Goal: Task Accomplishment & Management: Complete application form

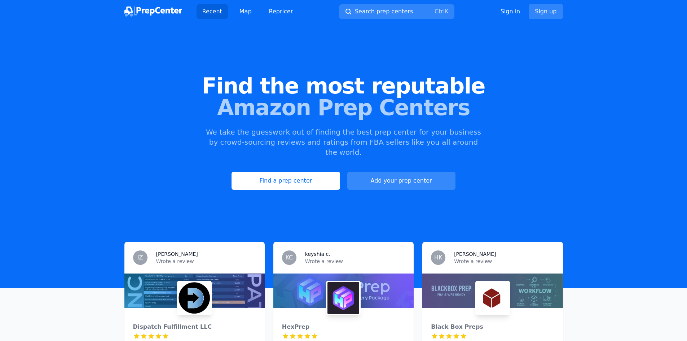
click at [380, 172] on link "Add your prep center" at bounding box center [401, 181] width 108 height 18
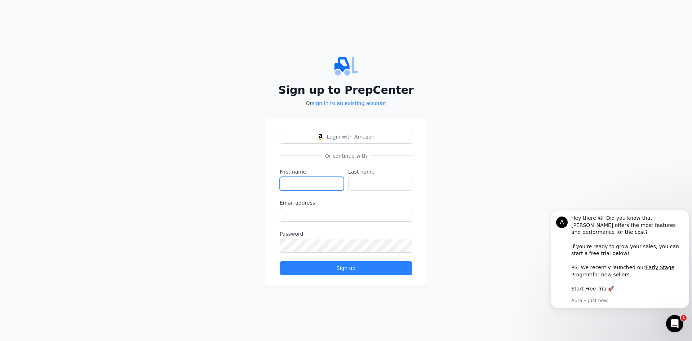
click at [329, 182] on input "First name" at bounding box center [312, 184] width 64 height 14
type input "Sodik"
type input "Lawal"
type input "[EMAIL_ADDRESS][DOMAIN_NAME]"
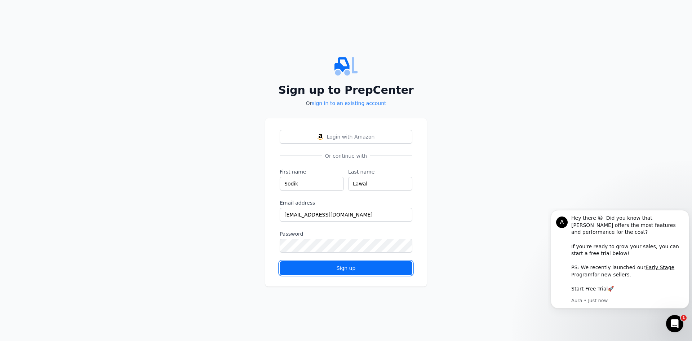
click at [348, 269] on div "Sign up" at bounding box center [346, 267] width 120 height 7
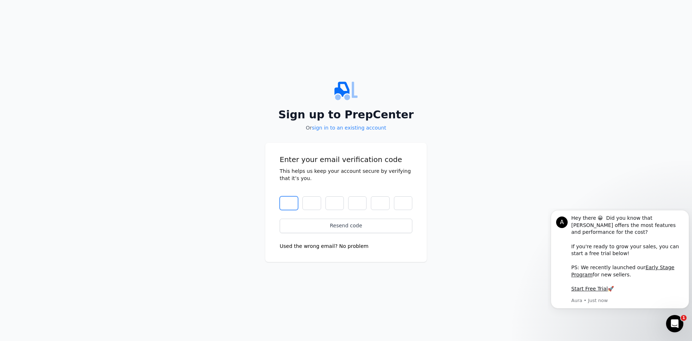
click at [290, 204] on input "text" at bounding box center [289, 203] width 18 height 14
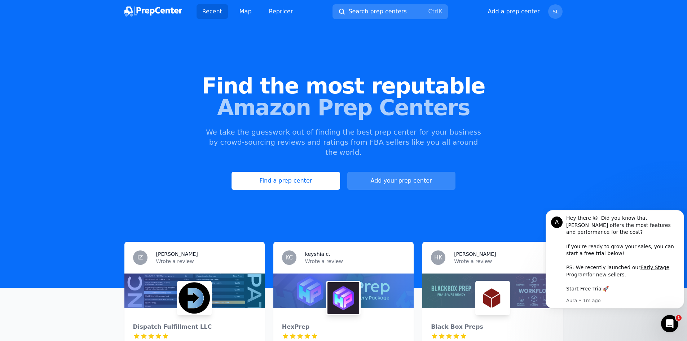
click at [409, 172] on button "Add your prep center" at bounding box center [401, 181] width 108 height 18
select select "US"
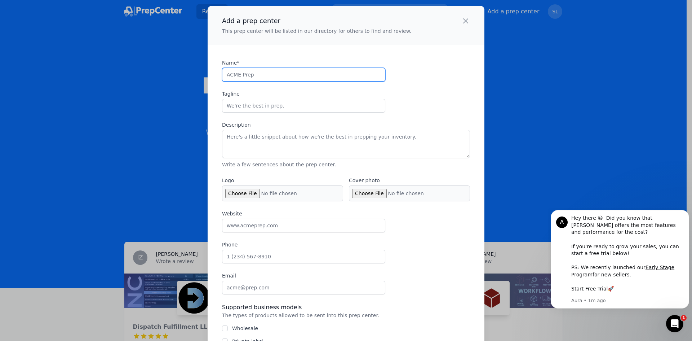
click at [263, 78] on input "Name*" at bounding box center [303, 75] width 163 height 14
type input "[PERSON_NAME] Pack And Ship"
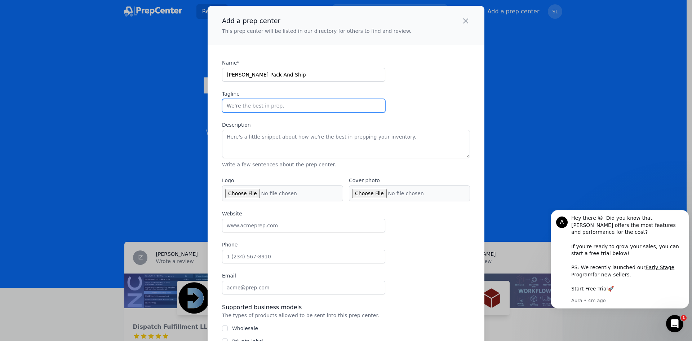
click at [281, 109] on input "Tagline" at bounding box center [303, 106] width 163 height 14
click at [279, 106] on input "Receive, prep and ship-Its that easy!" at bounding box center [303, 106] width 163 height 14
type input "Receive, prep and ship-It's that easy!"
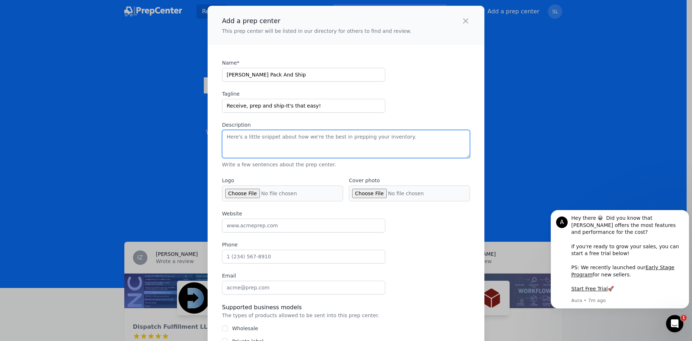
click at [313, 139] on textarea "Description" at bounding box center [346, 144] width 248 height 28
paste textarea "At [PERSON_NAME] Pack and Ship, we specialize in helping sellers get their prod…"
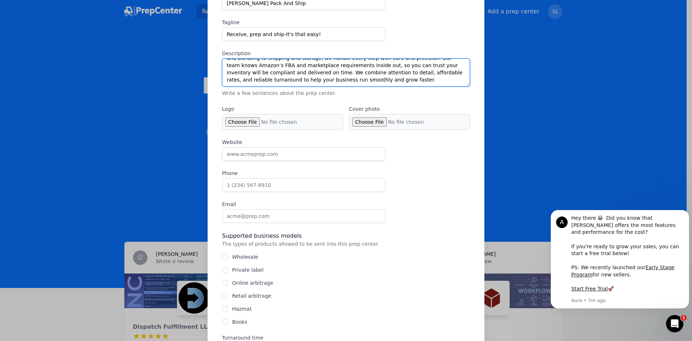
scroll to position [72, 0]
type textarea "At [PERSON_NAME] Pack and Ship, we specialize in helping sellers get their prod…"
click at [238, 124] on input "Logo" at bounding box center [282, 121] width 121 height 16
type input "C:\fakepath\[PERSON_NAME] Pack and Ship Logo 1.png"
click at [362, 122] on input "Cover photo" at bounding box center [409, 121] width 121 height 16
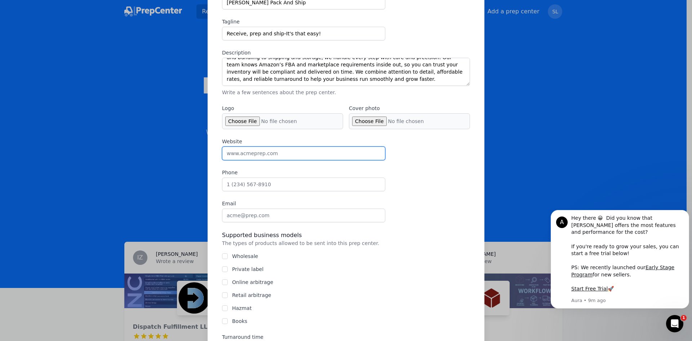
click at [272, 155] on input "Website" at bounding box center [303, 153] width 163 height 14
type input "[DOMAIN_NAME]"
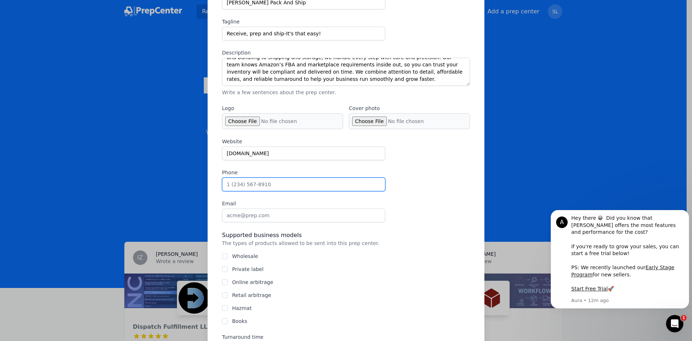
click at [317, 180] on input "Phone" at bounding box center [303, 184] width 163 height 14
click at [273, 185] on input "Phone" at bounding box center [303, 184] width 163 height 14
type input "9403058292"
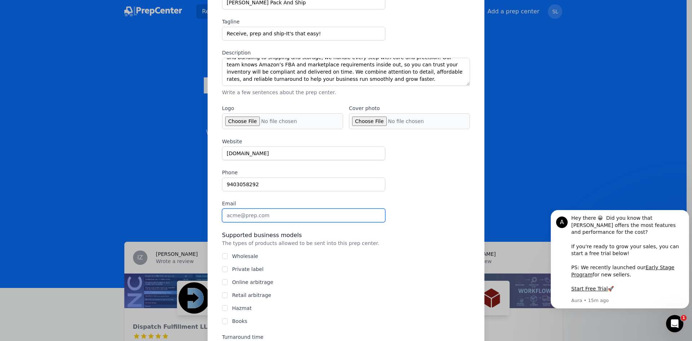
click at [246, 215] on input "Email" at bounding box center [303, 215] width 163 height 14
type input "[EMAIL_ADDRESS][DOMAIN_NAME]"
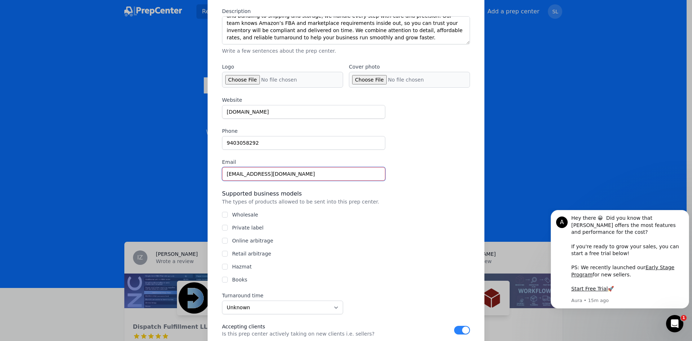
scroll to position [180, 0]
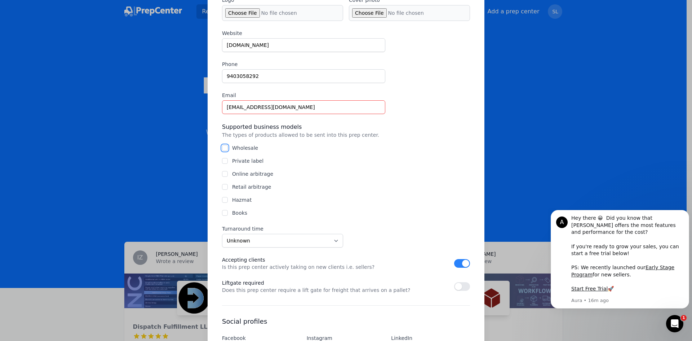
click at [223, 149] on input "Wholesale" at bounding box center [225, 148] width 6 height 6
checkbox input "true"
click at [222, 163] on input "Private label" at bounding box center [225, 161] width 6 height 6
checkbox input "true"
click at [222, 172] on input "Online arbitrage" at bounding box center [225, 174] width 6 height 6
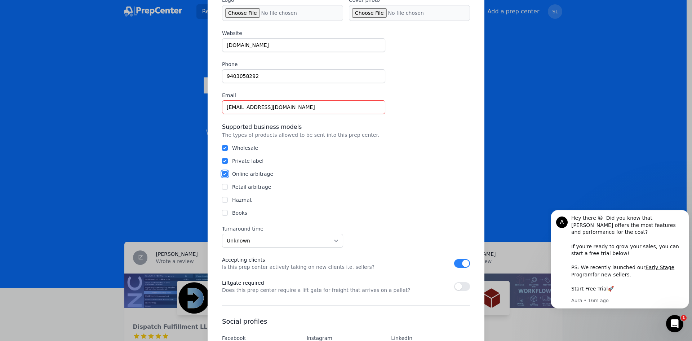
checkbox input "true"
click at [222, 185] on input "Retail arbitrage" at bounding box center [225, 187] width 6 height 6
checkbox input "true"
click at [222, 197] on input "Hazmat" at bounding box center [225, 200] width 6 height 6
checkbox input "true"
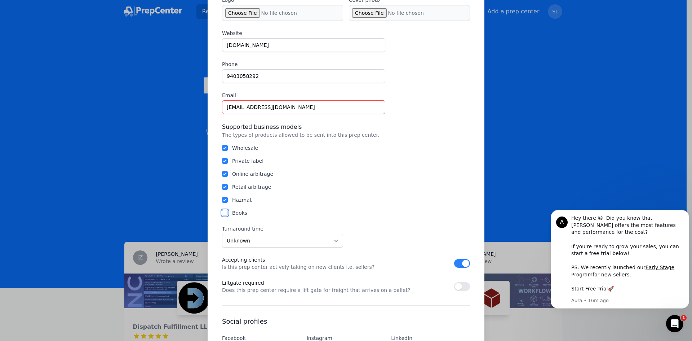
click at [222, 211] on input "Books" at bounding box center [225, 213] width 6 height 6
checkbox input "true"
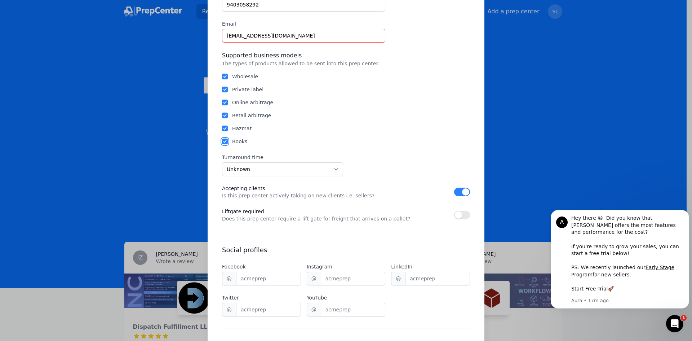
scroll to position [252, 0]
click at [332, 168] on select "Unknown Within 24 hours 24 to 48 hours 48 to 72 hours Over 72 hours" at bounding box center [282, 169] width 121 height 14
select select "24to48"
click at [222, 162] on select "Unknown Within 24 hours 24 to 48 hours 48 to 72 hours Over 72 hours" at bounding box center [282, 169] width 121 height 14
click at [333, 167] on select "Unknown Within 24 hours 24 to 48 hours 48 to 72 hours Over 72 hours" at bounding box center [282, 169] width 121 height 14
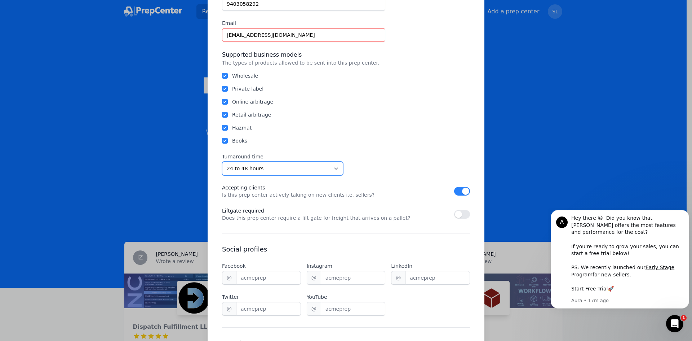
click at [222, 162] on select "Unknown Within 24 hours 24 to 48 hours 48 to 72 hours Over 72 hours" at bounding box center [282, 169] width 121 height 14
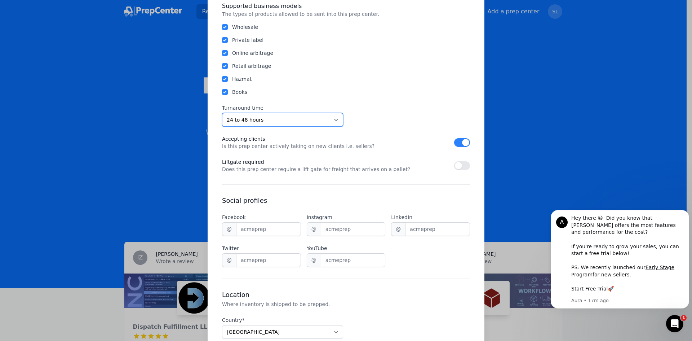
scroll to position [288, 0]
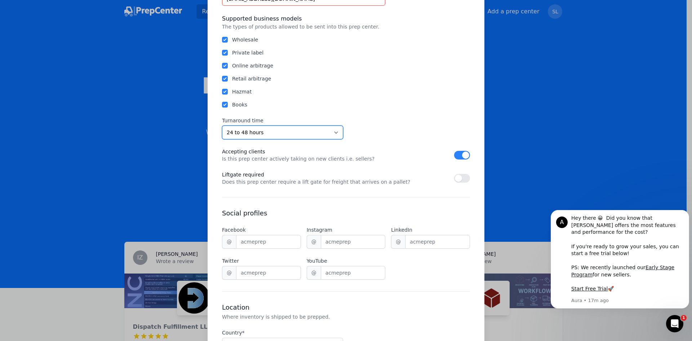
click at [332, 132] on select "Unknown Within 24 hours 24 to 48 hours 48 to 72 hours Over 72 hours" at bounding box center [282, 132] width 121 height 14
click at [222, 125] on select "Unknown Within 24 hours 24 to 48 hours 48 to 72 hours Over 72 hours" at bounding box center [282, 132] width 121 height 14
click at [459, 181] on button "button" at bounding box center [462, 178] width 16 height 9
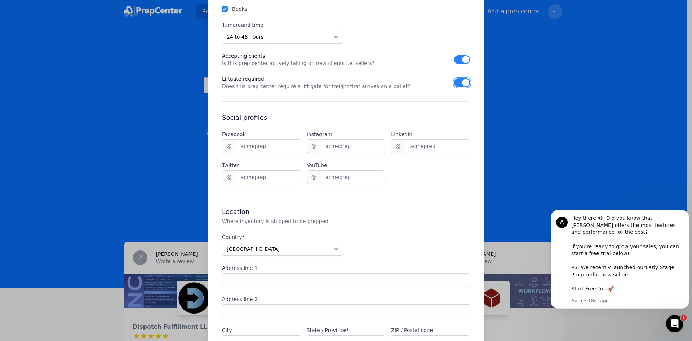
scroll to position [397, 0]
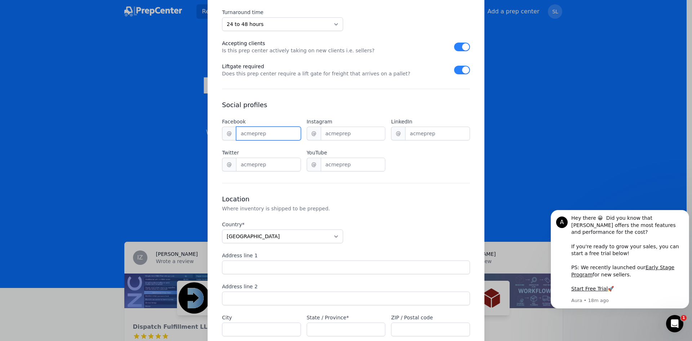
click at [257, 136] on input "Facebook" at bounding box center [268, 134] width 65 height 14
type input "Aubre"
click at [265, 136] on input "Aubre" at bounding box center [268, 134] width 65 height 14
drag, startPoint x: 265, startPoint y: 136, endPoint x: 224, endPoint y: 138, distance: 41.1
click at [223, 136] on div "@ Aubre" at bounding box center [261, 134] width 79 height 14
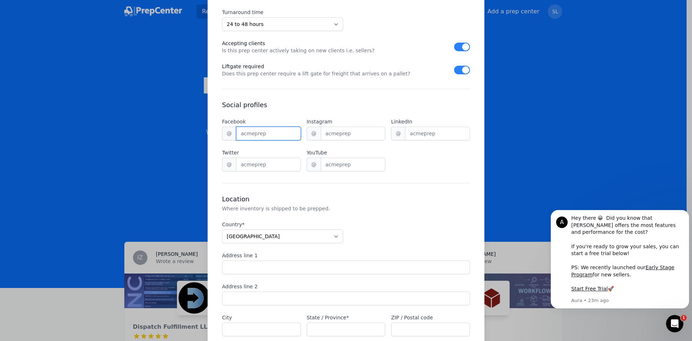
click at [256, 137] on input "Facebook" at bounding box center [268, 134] width 65 height 14
paste input "[PERSON_NAME] Pack And Ship"
type input "[PERSON_NAME] Pack And Ship"
drag, startPoint x: 289, startPoint y: 134, endPoint x: 236, endPoint y: 134, distance: 53.0
click at [236, 134] on input "[PERSON_NAME] Pack And Ship" at bounding box center [268, 134] width 65 height 14
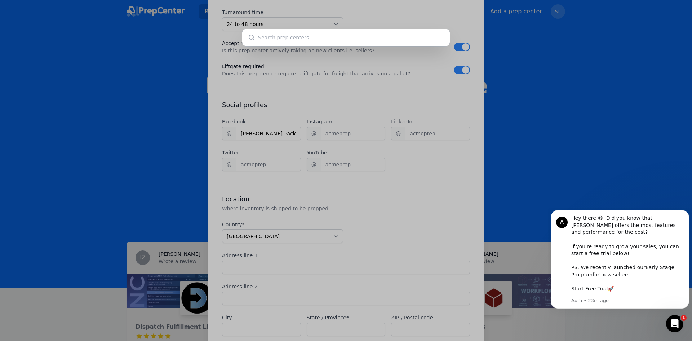
checkbox input "false"
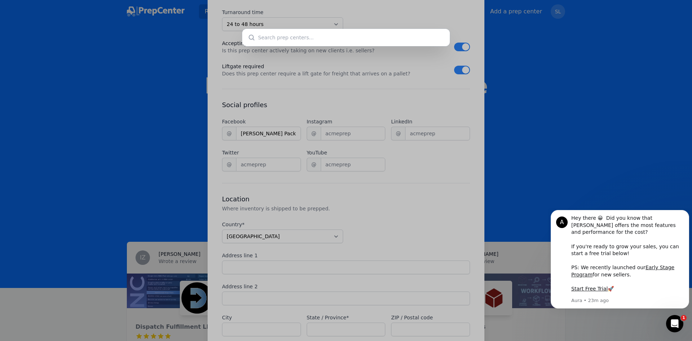
checkbox input "false"
select select "unknown"
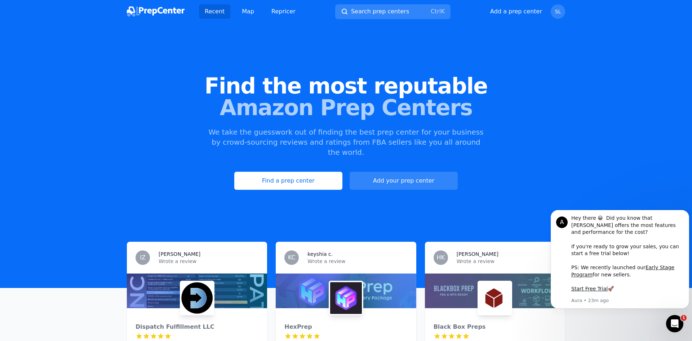
click at [410, 179] on div at bounding box center [346, 170] width 692 height 341
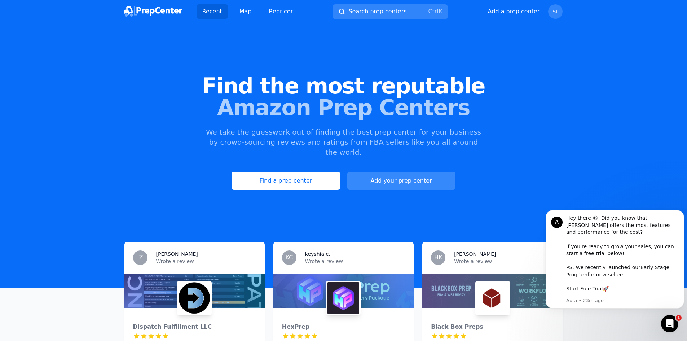
click at [420, 172] on button "Add your prep center" at bounding box center [401, 181] width 108 height 18
select select "US"
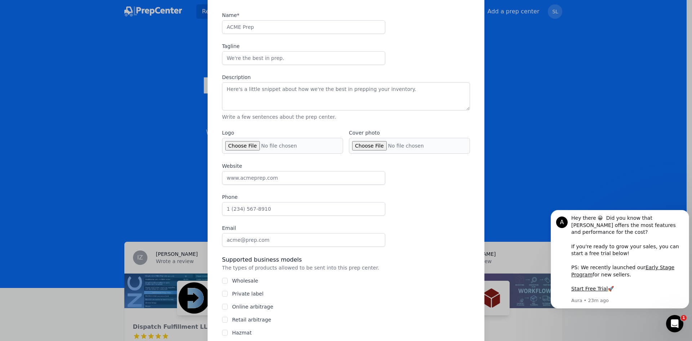
scroll to position [144, 0]
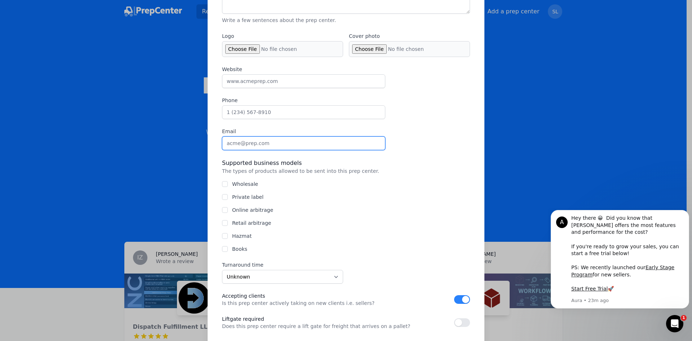
click at [243, 143] on input "Email" at bounding box center [303, 143] width 163 height 14
click at [433, 133] on div "Website Phone Email" at bounding box center [346, 108] width 248 height 84
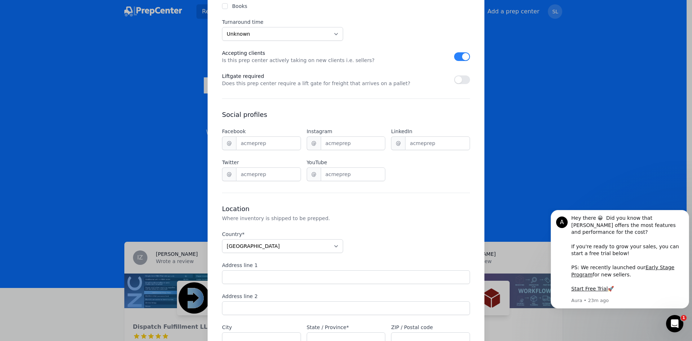
scroll to position [397, 0]
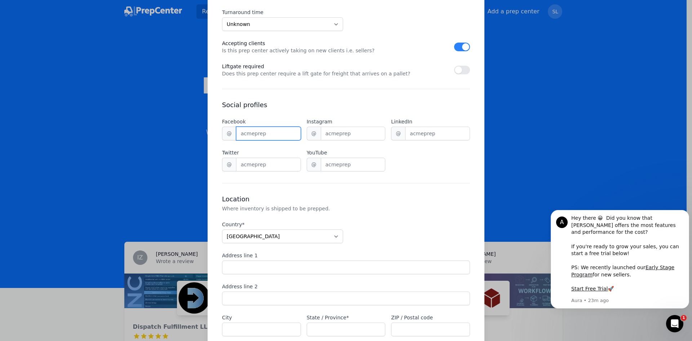
click at [245, 132] on input "Facebook" at bounding box center [268, 134] width 65 height 14
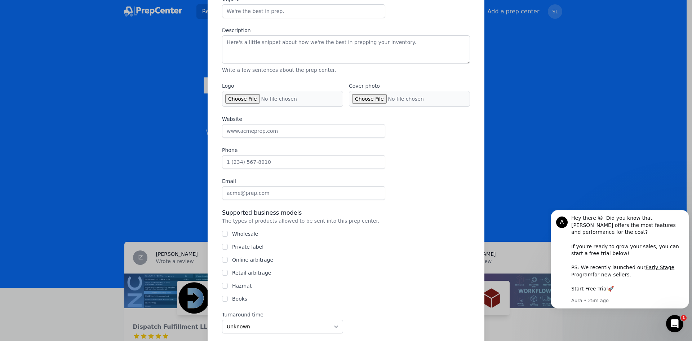
scroll to position [0, 0]
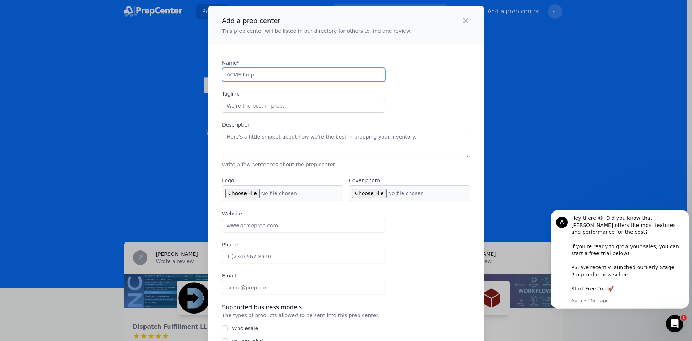
click at [323, 74] on input "Name*" at bounding box center [303, 75] width 163 height 14
type input "A"
type input "Sodik Lawal"
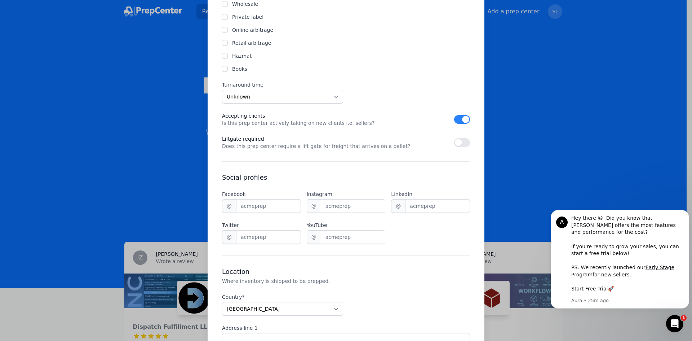
scroll to position [325, 0]
click at [259, 208] on input "Facebook" at bounding box center [268, 206] width 65 height 14
paste input "[URL][DOMAIN_NAME]"
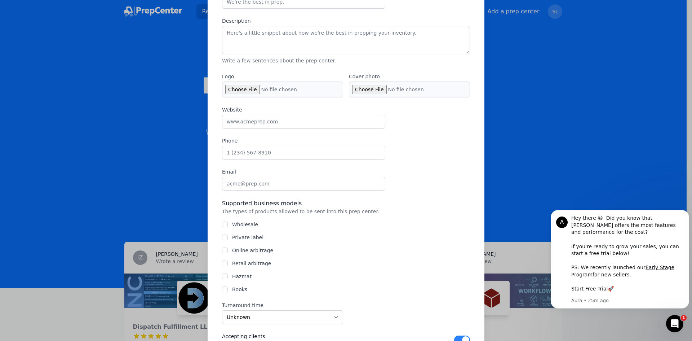
scroll to position [0, 0]
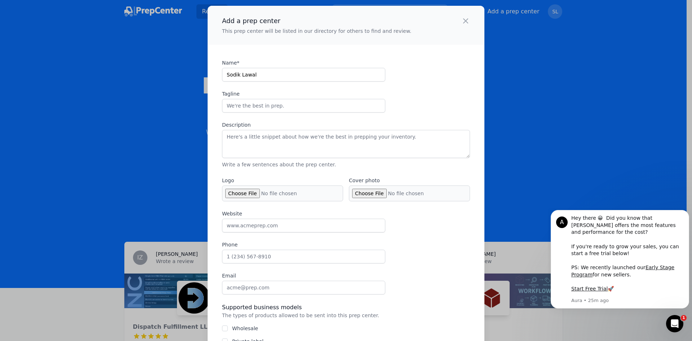
type input "[URL][DOMAIN_NAME]"
click at [284, 106] on input "Tagline" at bounding box center [303, 106] width 163 height 14
type input "Receive, Prep And Ship-It's that easy!"
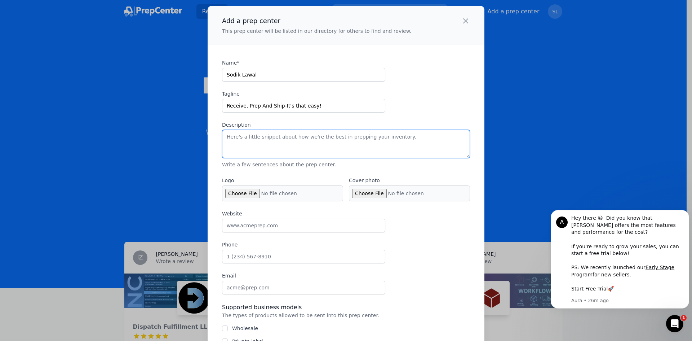
click at [336, 142] on textarea "Description" at bounding box center [346, 144] width 248 height 28
click at [391, 152] on textarea "Description" at bounding box center [346, 144] width 248 height 28
paste textarea "At [PERSON_NAME] Pack and Ship, we specialize in helping sellers get their prod…"
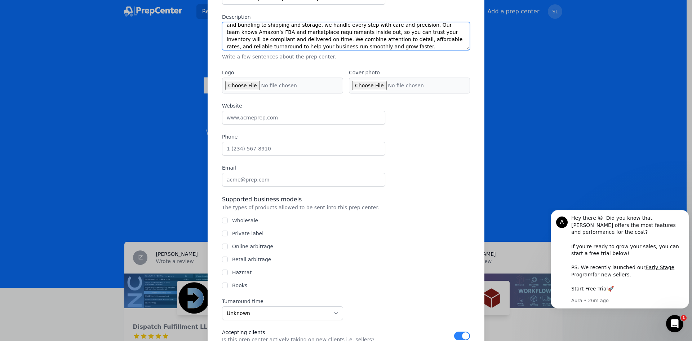
scroll to position [108, 0]
type textarea "At [PERSON_NAME] Pack and Ship, we specialize in helping sellers get their prod…"
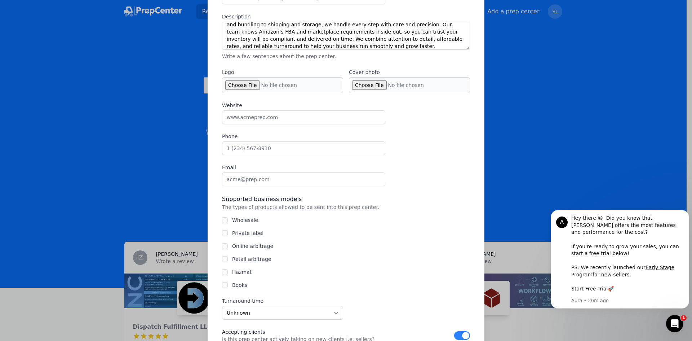
click at [235, 87] on input "Logo" at bounding box center [282, 85] width 121 height 16
type input "C:\fakepath\[PERSON_NAME] Pack and Ship Logo 1.png"
drag, startPoint x: 276, startPoint y: 147, endPoint x: 281, endPoint y: 147, distance: 4.7
click at [276, 147] on input "Phone" at bounding box center [303, 148] width 163 height 14
click at [285, 149] on input "Phone" at bounding box center [303, 148] width 163 height 14
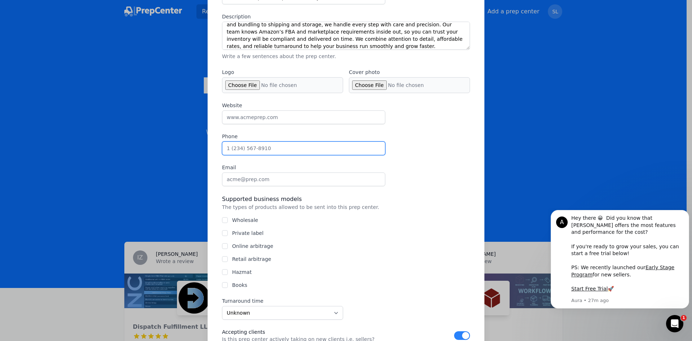
type input "[PHONE_NUMBER]"
click at [422, 161] on div "Website Phone [PHONE_NUMBER] Email" at bounding box center [346, 144] width 248 height 84
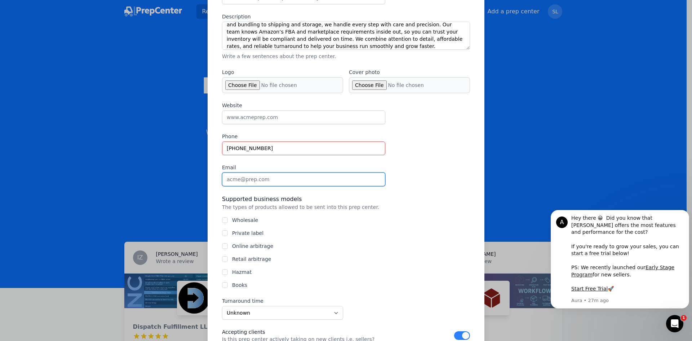
click at [298, 178] on input "Email" at bounding box center [303, 179] width 163 height 14
type input "[EMAIL_ADDRESS][DOMAIN_NAME]"
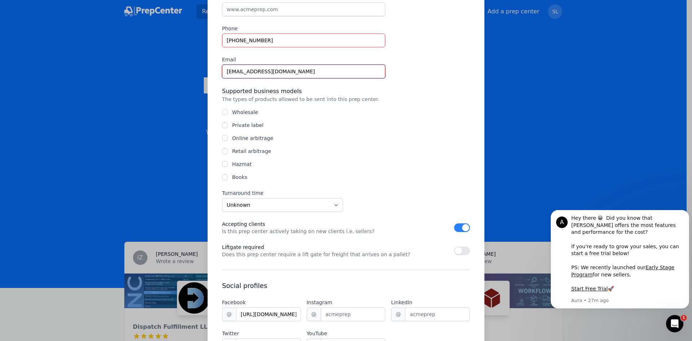
scroll to position [216, 0]
click at [222, 113] on input "Wholesale" at bounding box center [225, 112] width 6 height 6
checkbox input "true"
click at [223, 129] on div "Wholesale Private label Online arbitrage Retail arbitrage Hazmat Books" at bounding box center [346, 144] width 248 height 72
click at [222, 125] on input "Private label" at bounding box center [225, 125] width 6 height 6
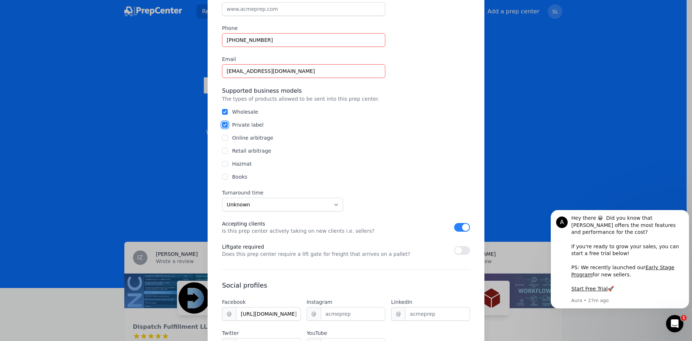
checkbox input "true"
click at [222, 136] on input "Online arbitrage" at bounding box center [225, 138] width 6 height 6
checkbox input "true"
drag, startPoint x: 222, startPoint y: 150, endPoint x: 222, endPoint y: 158, distance: 7.9
click at [222, 150] on input "Retail arbitrage" at bounding box center [225, 151] width 6 height 6
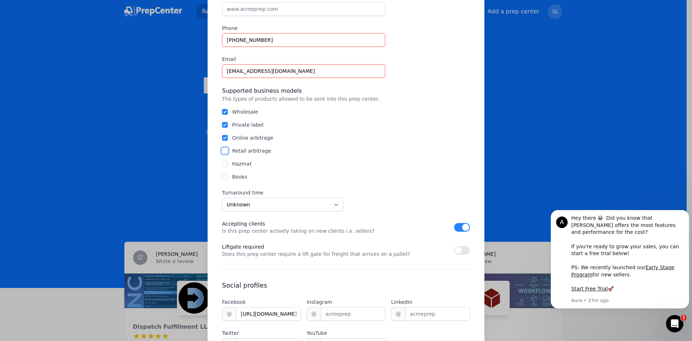
checkbox input "true"
click at [222, 166] on input "Hazmat" at bounding box center [225, 164] width 6 height 6
checkbox input "true"
click at [222, 179] on input "Books" at bounding box center [225, 177] width 6 height 6
checkbox input "true"
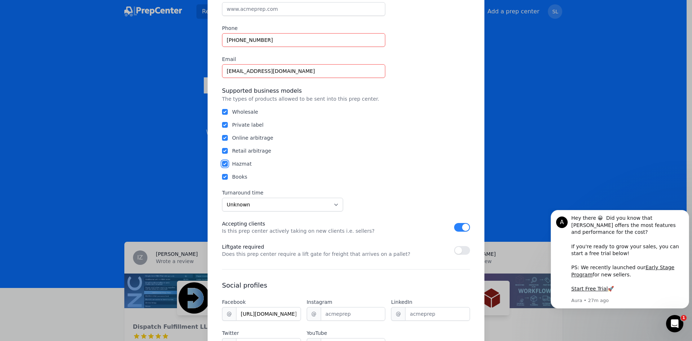
click at [222, 163] on input "Hazmat" at bounding box center [225, 164] width 6 height 6
checkbox input "false"
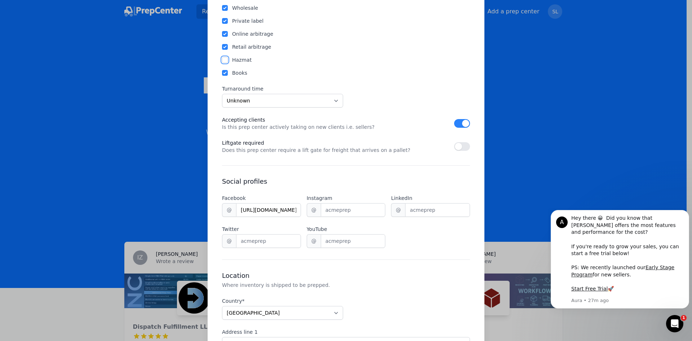
scroll to position [325, 0]
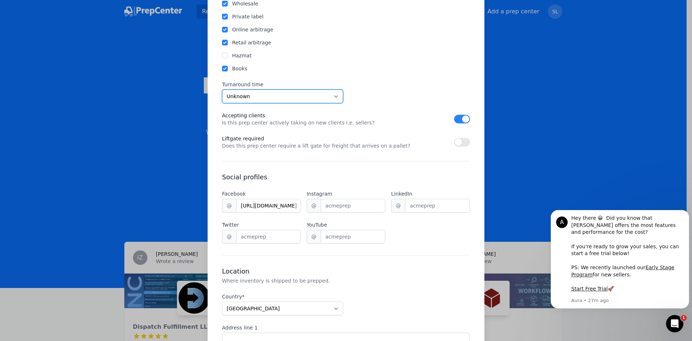
click at [283, 96] on select "Unknown Within 24 hours 24 to 48 hours 48 to 72 hours Over 72 hours" at bounding box center [282, 96] width 121 height 14
select select "24to48"
click at [222, 89] on select "Unknown Within 24 hours 24 to 48 hours 48 to 72 hours Over 72 hours" at bounding box center [282, 96] width 121 height 14
click at [460, 143] on button "button" at bounding box center [462, 142] width 16 height 9
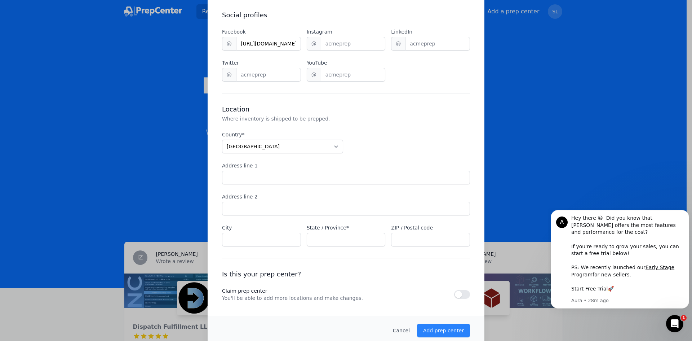
scroll to position [496, 0]
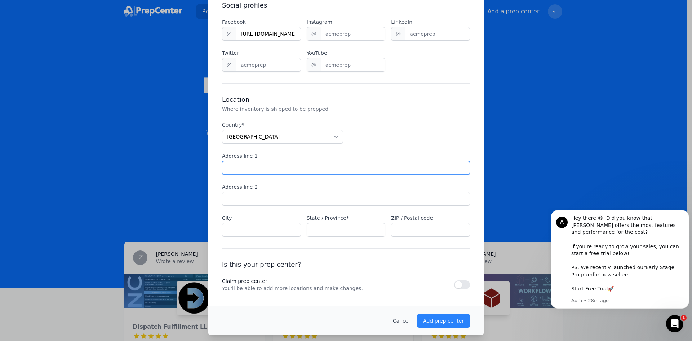
click at [289, 163] on input "Address line 1" at bounding box center [346, 168] width 248 height 14
drag, startPoint x: 291, startPoint y: 166, endPoint x: 274, endPoint y: 166, distance: 16.6
click at [274, 166] on input "[STREET_ADDRESS]" at bounding box center [346, 168] width 248 height 14
type input "[STREET_ADDRESS]"
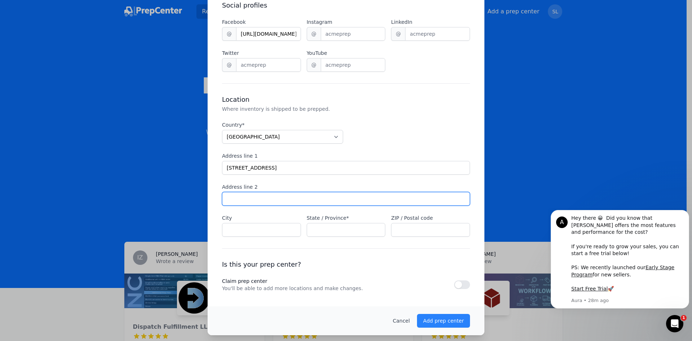
click at [290, 200] on input "Address line 1" at bounding box center [346, 199] width 248 height 14
paste input "Unit 2B"
type input "Unit 2B"
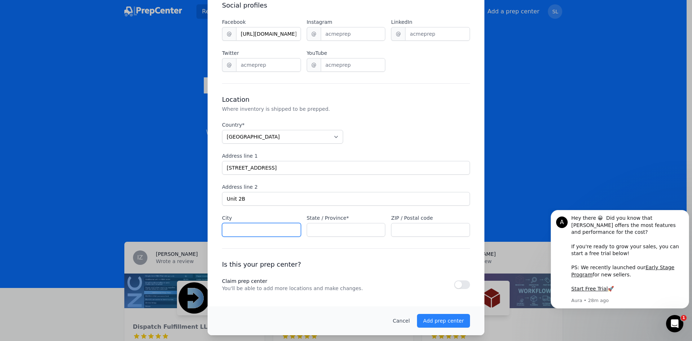
click at [273, 231] on input "City" at bounding box center [261, 230] width 79 height 14
type input "Krugerville"
click at [327, 228] on input "State / Province*" at bounding box center [346, 230] width 79 height 14
type input "[US_STATE]"
type input "76227"
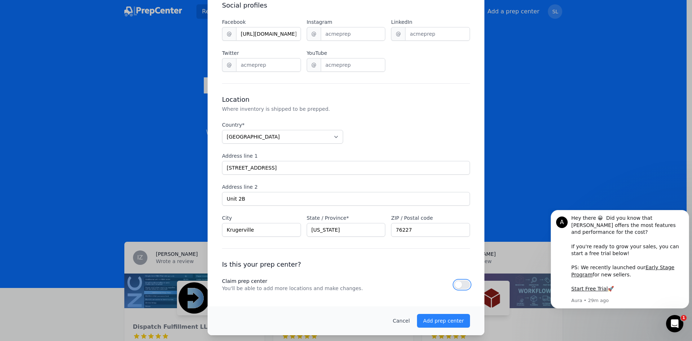
click at [463, 284] on button "button" at bounding box center [462, 284] width 16 height 9
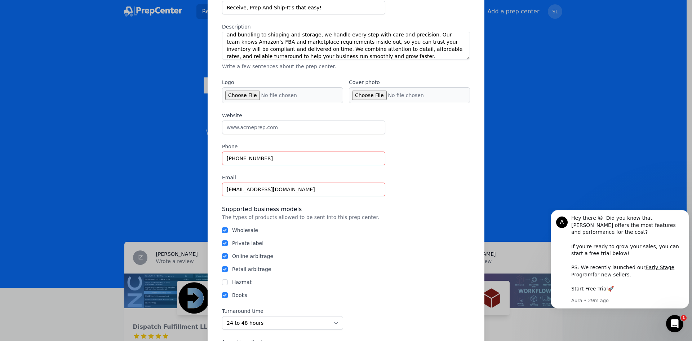
scroll to position [108, 0]
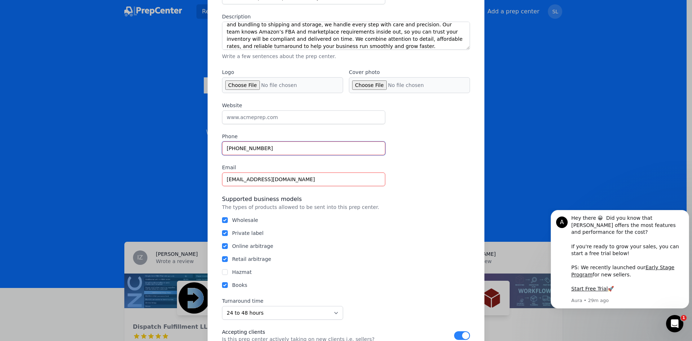
click at [271, 147] on input "[PHONE_NUMBER]" at bounding box center [303, 148] width 163 height 14
drag, startPoint x: 271, startPoint y: 147, endPoint x: 201, endPoint y: 149, distance: 70.7
click at [201, 149] on div "Add a prep center This prep center will be listed in our directory for others t…" at bounding box center [346, 310] width 692 height 837
type input "6178587473"
click at [467, 196] on div "Supported business models" at bounding box center [346, 199] width 248 height 9
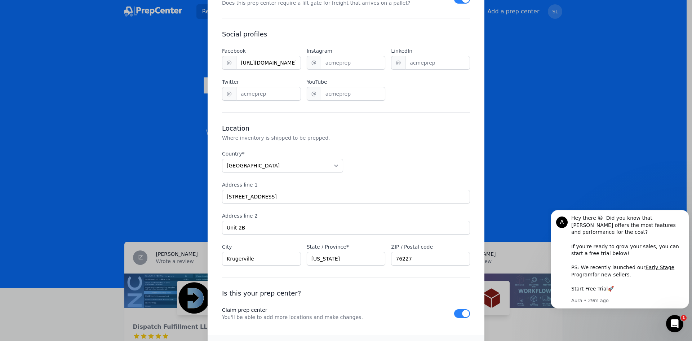
scroll to position [496, 0]
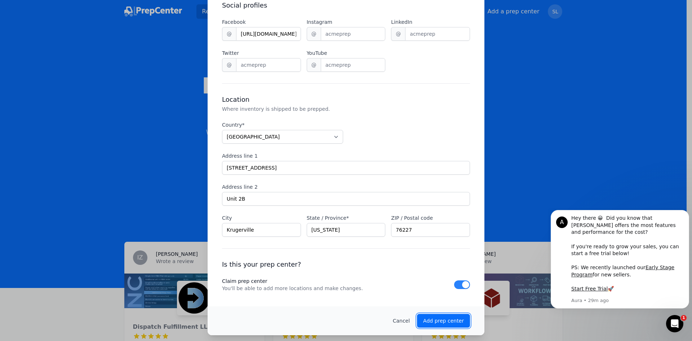
click at [445, 317] on p "Add prep center" at bounding box center [443, 320] width 41 height 7
checkbox input "false"
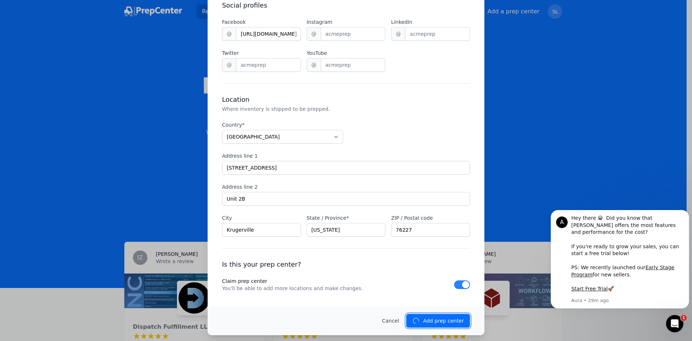
checkbox input "false"
select select "unknown"
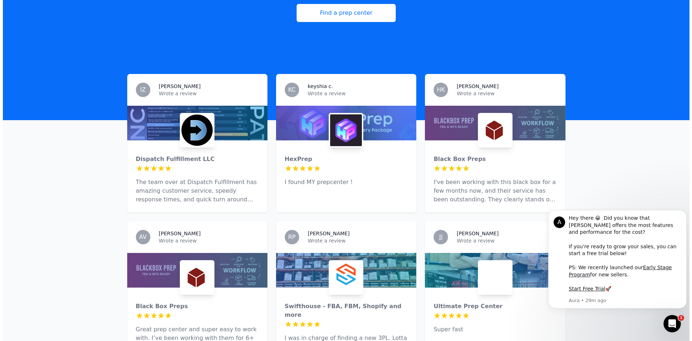
scroll to position [0, 0]
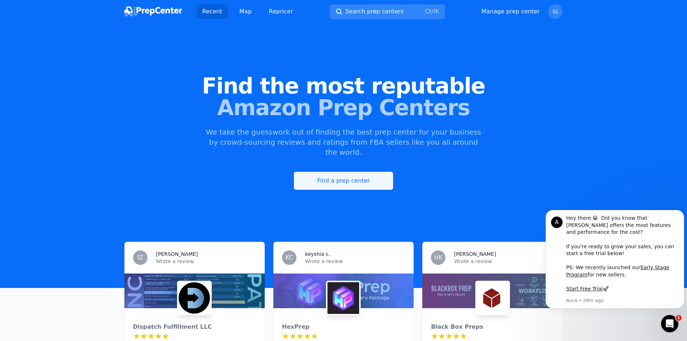
click at [328, 172] on link "Find a prep center" at bounding box center [344, 181] width 100 height 18
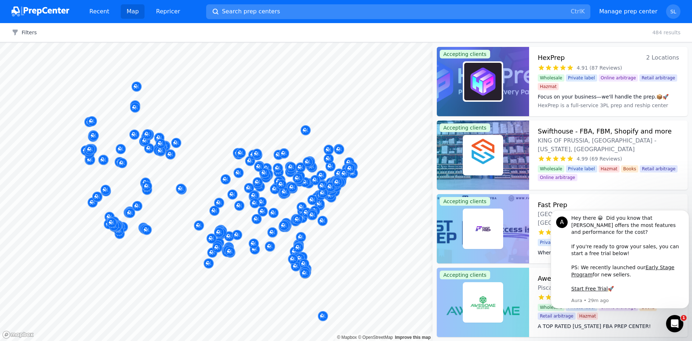
click at [316, 10] on button "Search prep centers Ctrl K" at bounding box center [398, 11] width 385 height 15
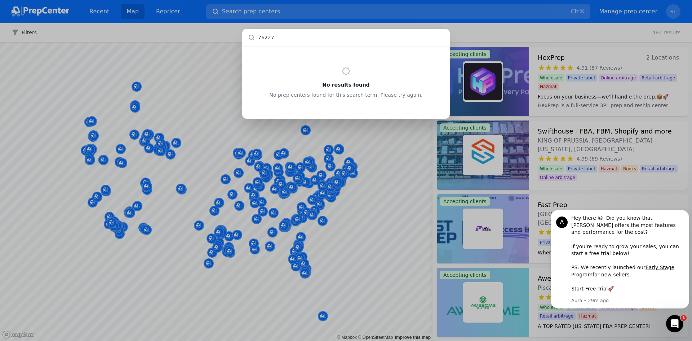
drag, startPoint x: 280, startPoint y: 36, endPoint x: 241, endPoint y: 39, distance: 39.8
click at [241, 39] on div "76227 No results found No prep centers found for this search term. Please try a…" at bounding box center [346, 170] width 692 height 341
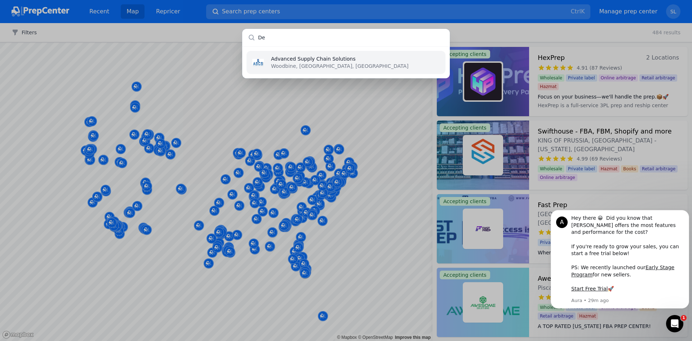
type input "D"
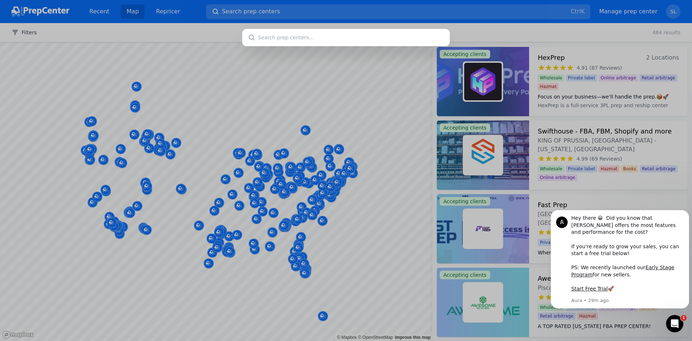
click at [132, 12] on div at bounding box center [346, 170] width 692 height 341
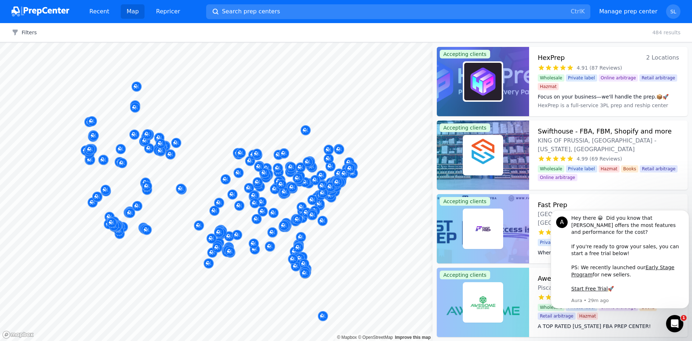
click at [128, 14] on link "Map" at bounding box center [133, 11] width 24 height 14
click at [17, 31] on icon "button" at bounding box center [15, 33] width 5 height 6
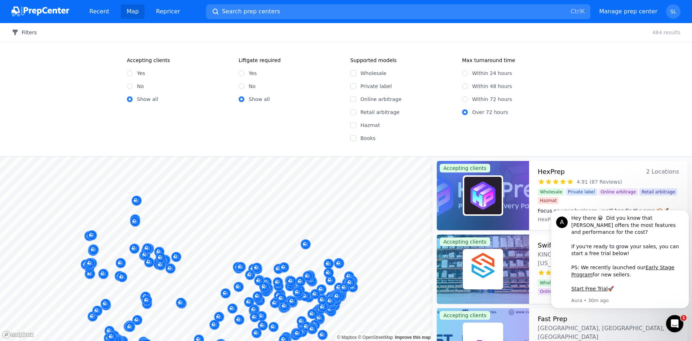
click at [17, 31] on icon "button" at bounding box center [15, 33] width 5 height 6
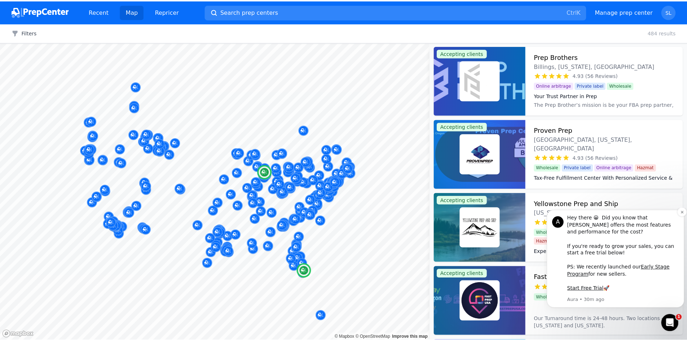
scroll to position [469, 0]
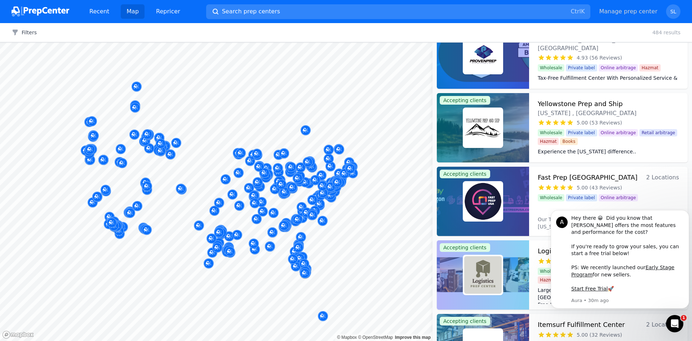
click at [630, 9] on link "Manage prep center" at bounding box center [628, 11] width 58 height 9
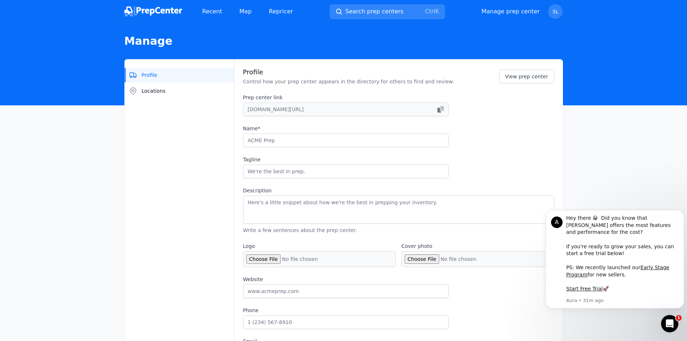
click at [625, 11] on nav "Recent Map Repricer Search prep centers Ctrl K Open main menu Manage prep cente…" at bounding box center [343, 11] width 687 height 23
type input "Sodik Lawal"
type input "Receive, Prep And Ship-It's that easy!"
type textarea "At [PERSON_NAME] Pack and Ship, we specialize in helping sellers get their prod…"
type input "6178587473"
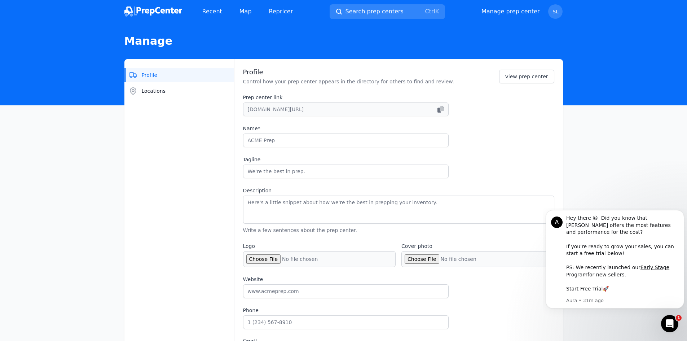
type input "[EMAIL_ADDRESS][DOMAIN_NAME]"
checkbox input "true"
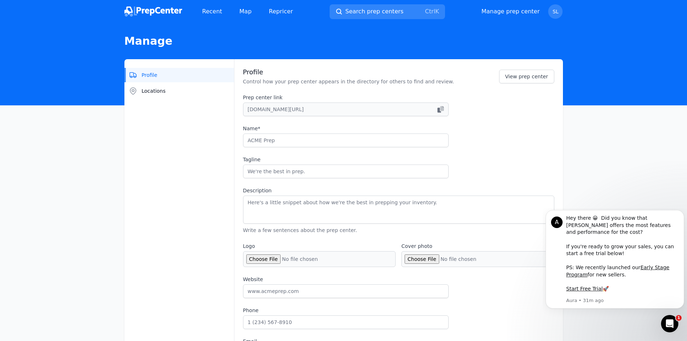
checkbox input "true"
select select "24to48"
type input "[URL][DOMAIN_NAME]"
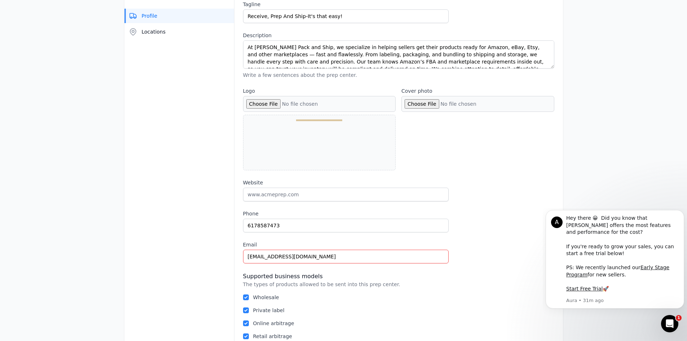
scroll to position [180, 0]
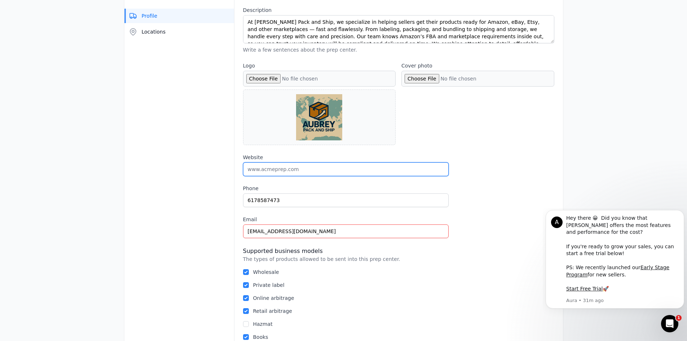
click at [308, 167] on input "Website" at bounding box center [346, 169] width 206 height 14
type input "[DOMAIN_NAME]"
